Goal: Check status: Check status

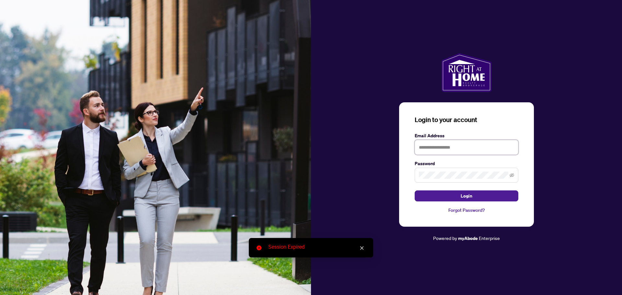
type input "**********"
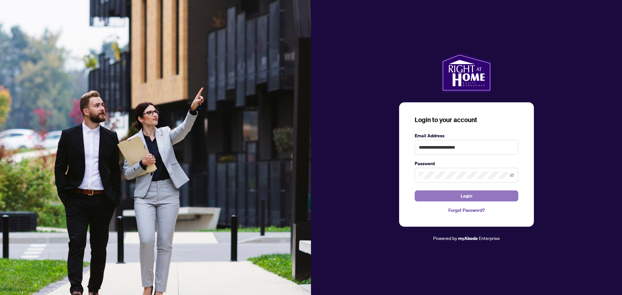
click at [467, 196] on span "Login" at bounding box center [467, 196] width 12 height 10
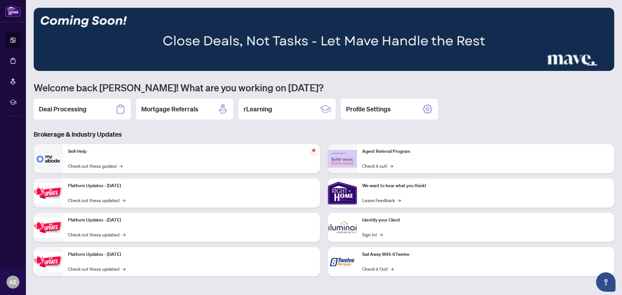
click at [65, 107] on h2 "Deal Processing" at bounding box center [63, 109] width 48 height 9
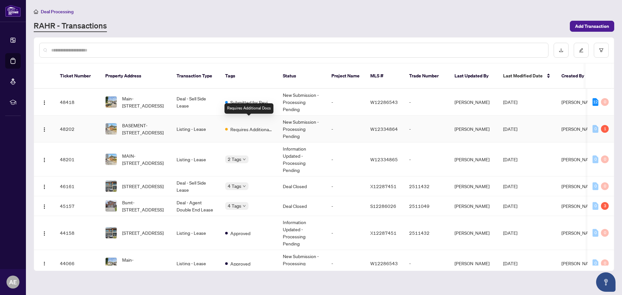
click at [242, 126] on span "Requires Additional Docs" at bounding box center [251, 129] width 42 height 7
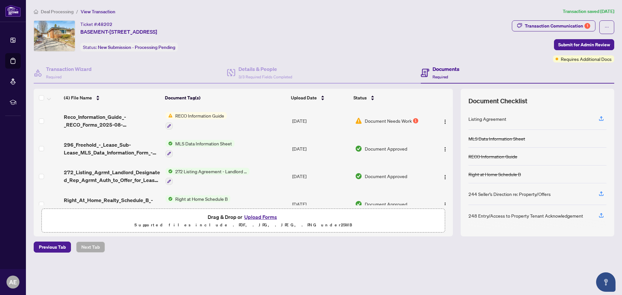
click at [398, 121] on span "Document Needs Work" at bounding box center [388, 120] width 47 height 7
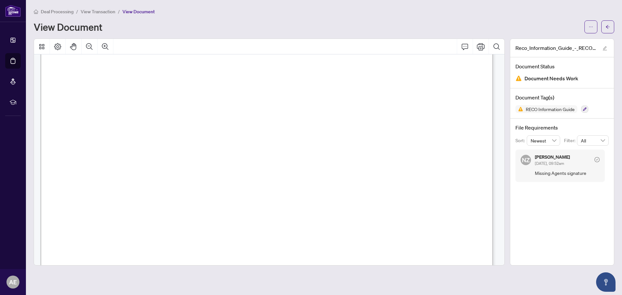
scroll to position [195, 0]
